Goal: Navigation & Orientation: Find specific page/section

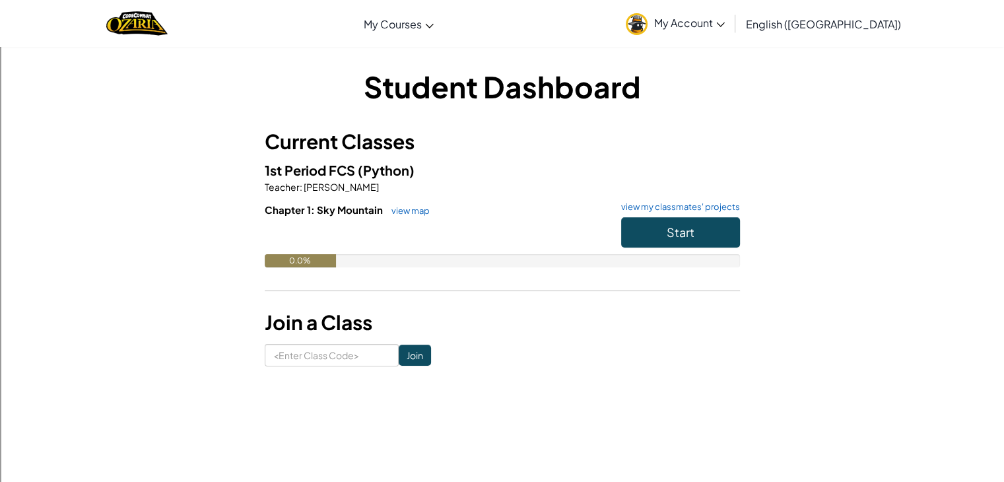
click at [729, 28] on link "My Account" at bounding box center [675, 24] width 112 height 42
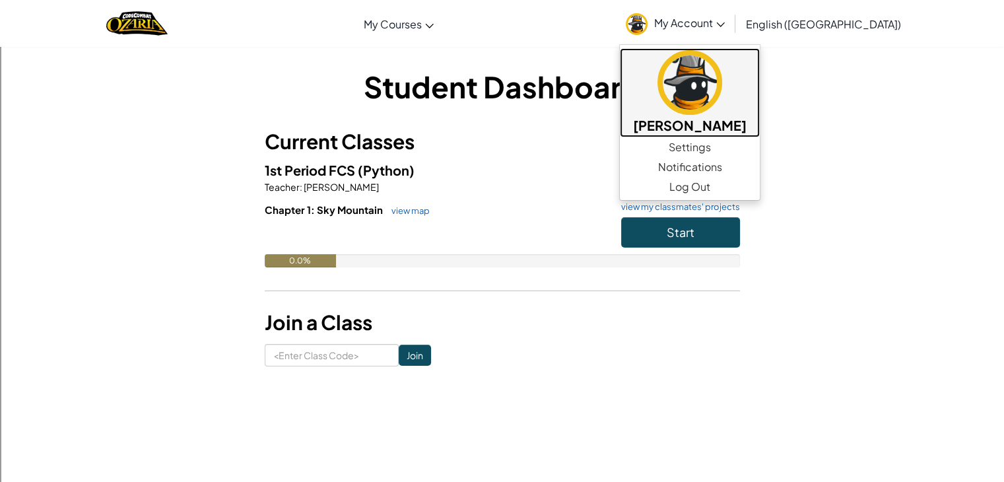
click at [722, 83] on img at bounding box center [690, 82] width 65 height 65
